Goal: Transaction & Acquisition: Purchase product/service

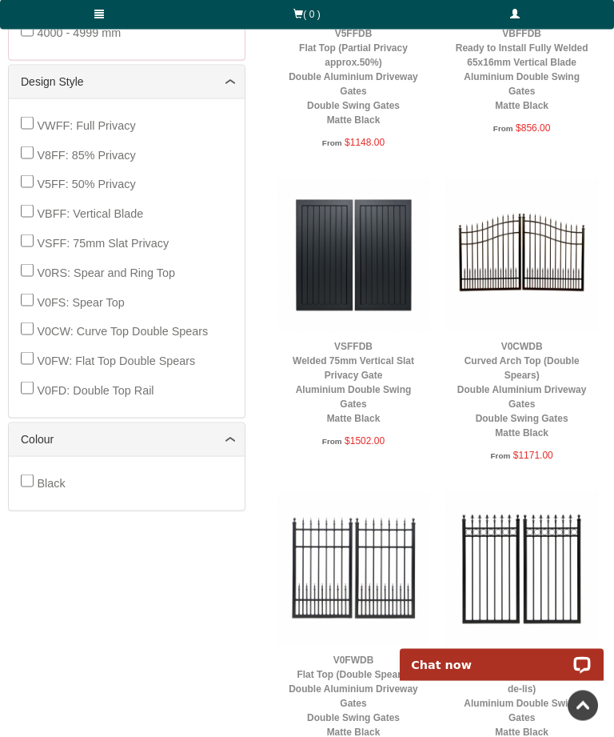
scroll to position [747, 0]
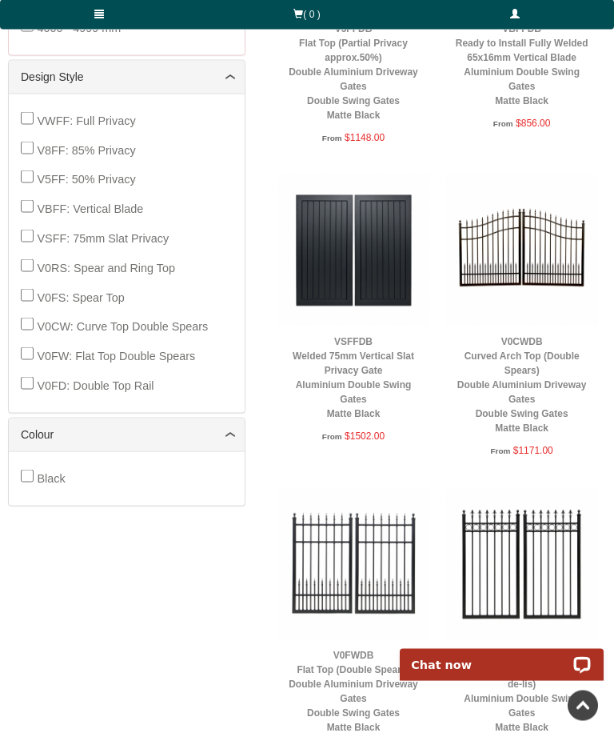
click at [529, 358] on link "V0CWDB Curved Arch Top (Double Spears) Double Aluminium Driveway Gates Double S…" at bounding box center [523, 385] width 130 height 98
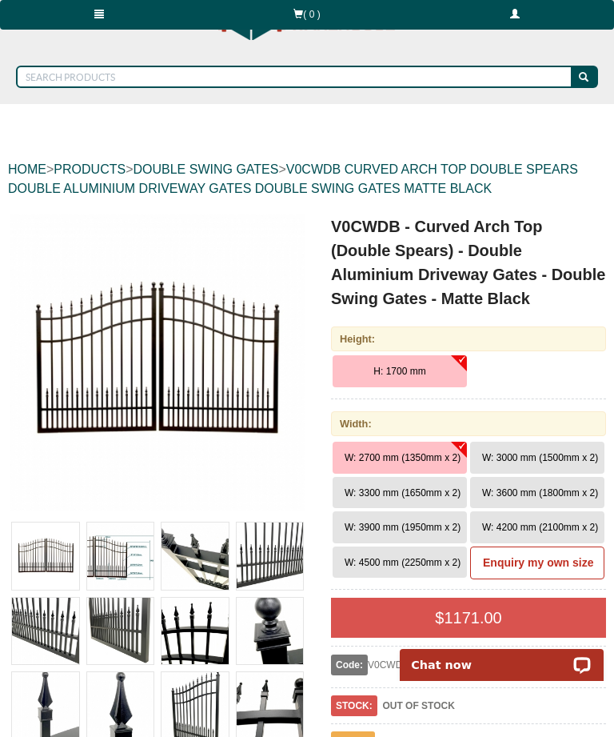
scroll to position [71, 0]
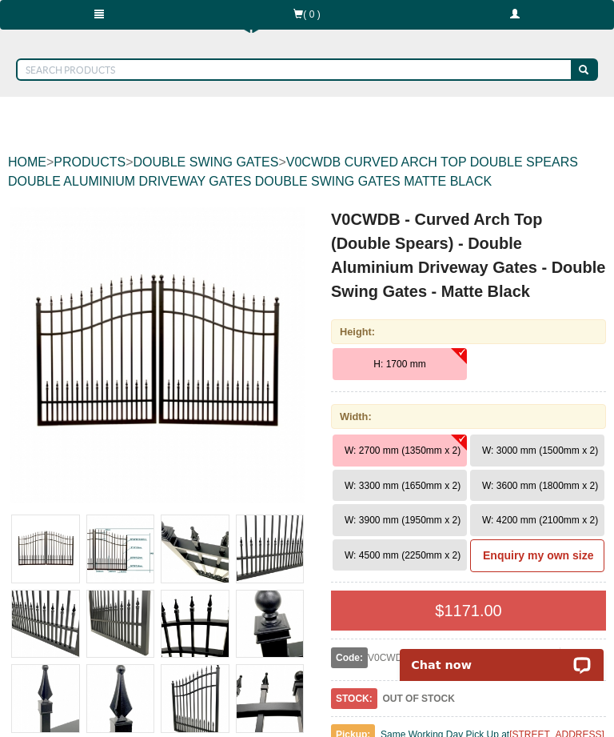
click at [438, 483] on span "W: 3300 mm (1650mm x 2)" at bounding box center [403, 485] width 116 height 11
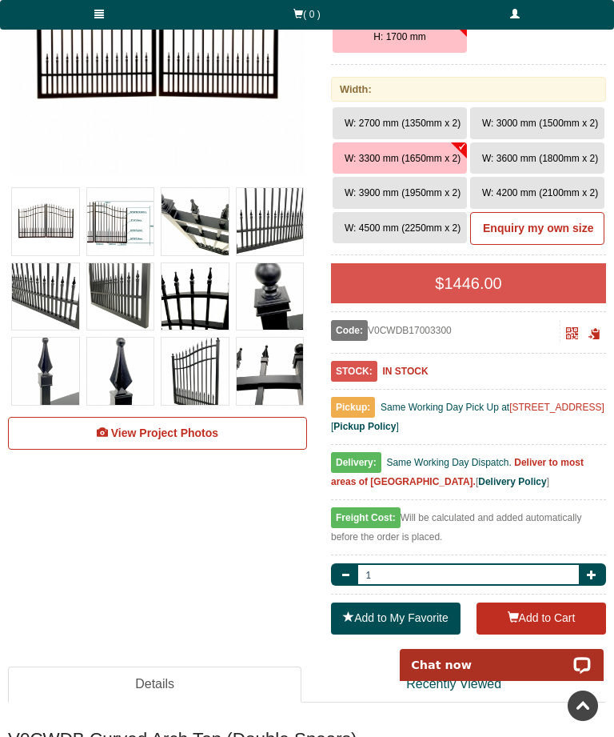
scroll to position [407, 0]
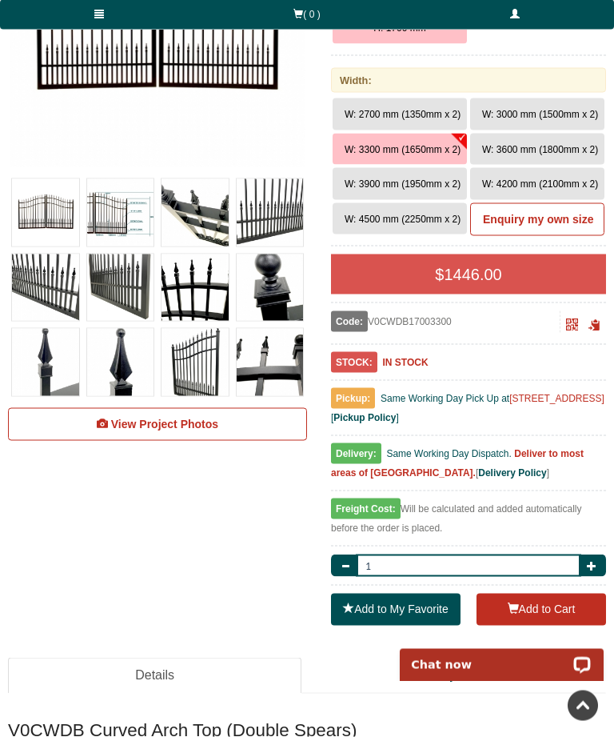
click at [522, 605] on button "Add to Cart" at bounding box center [542, 610] width 130 height 32
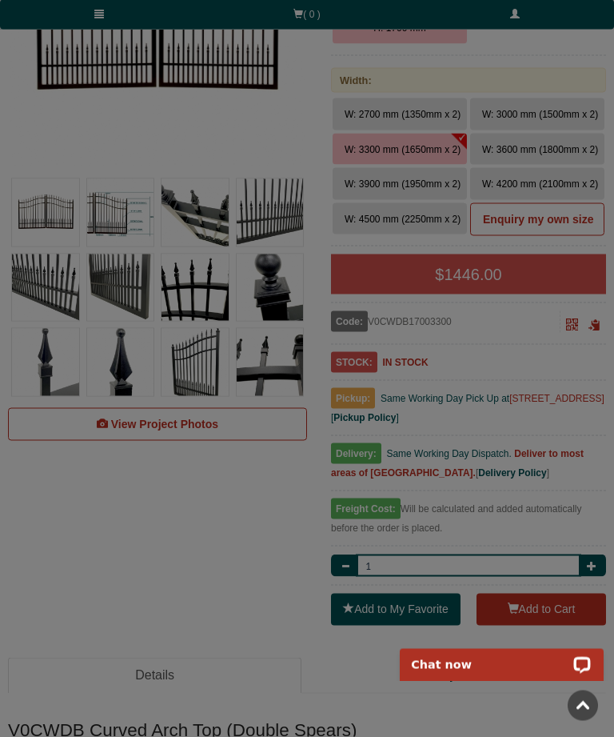
scroll to position [408, 0]
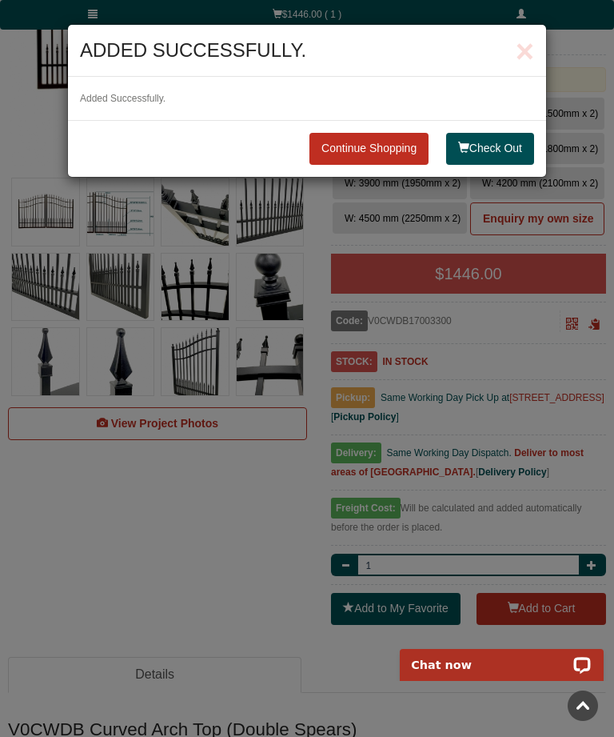
click at [483, 146] on button "Check Out" at bounding box center [490, 149] width 88 height 32
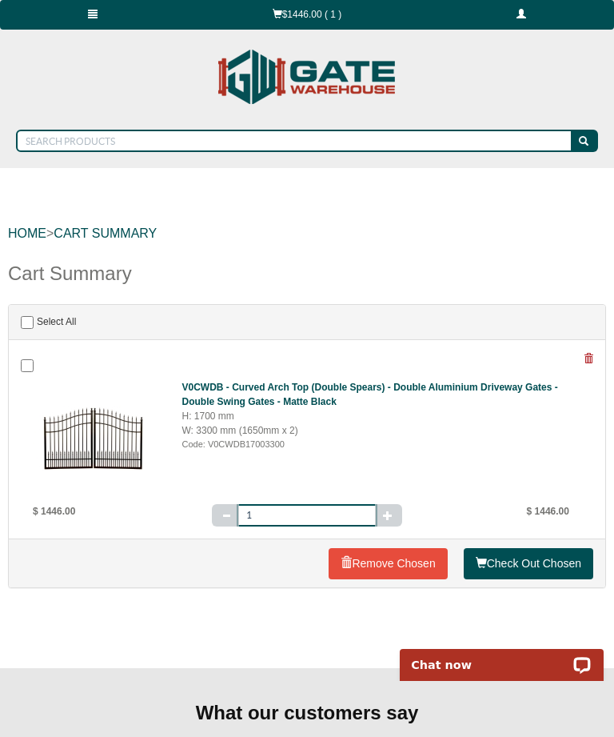
click at [536, 563] on link "Check Out Chosen" at bounding box center [529, 564] width 130 height 32
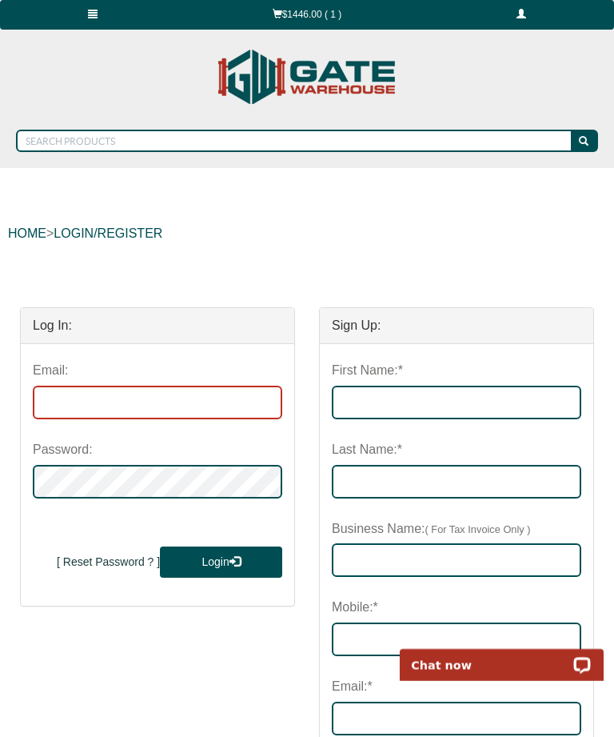
click at [146, 404] on input "email" at bounding box center [158, 403] width 250 height 34
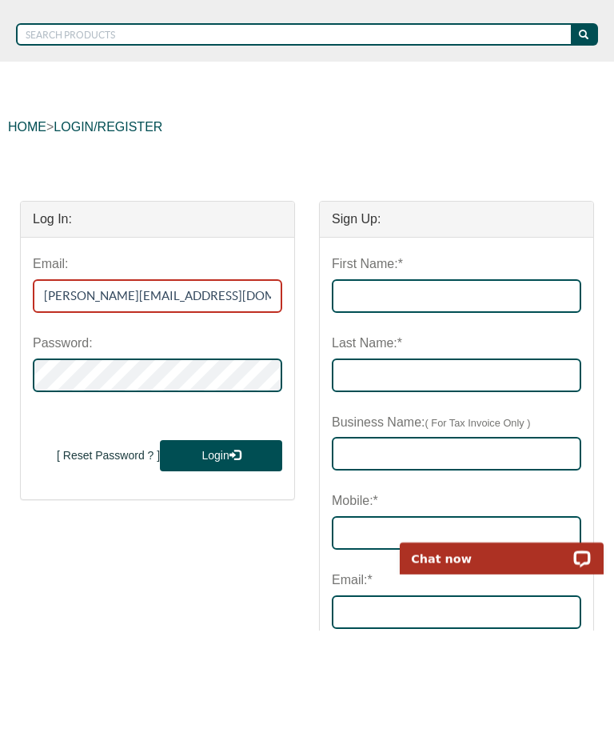
type input "judie@confederates.com.au"
click at [238, 555] on span "submit" at bounding box center [235, 560] width 11 height 11
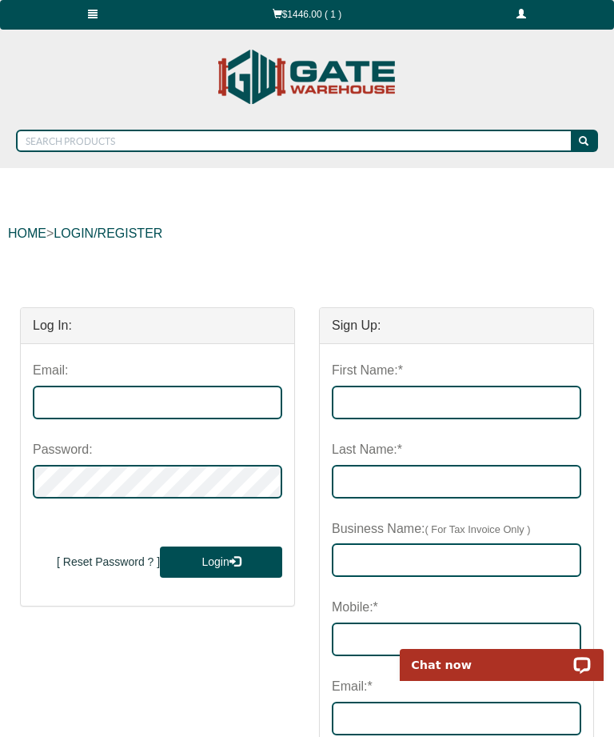
click at [317, 12] on link "$1446.00 ( 1 )" at bounding box center [307, 15] width 245 height 30
